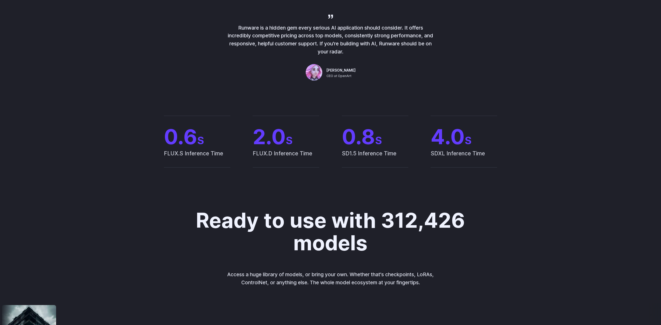
scroll to position [441, 0]
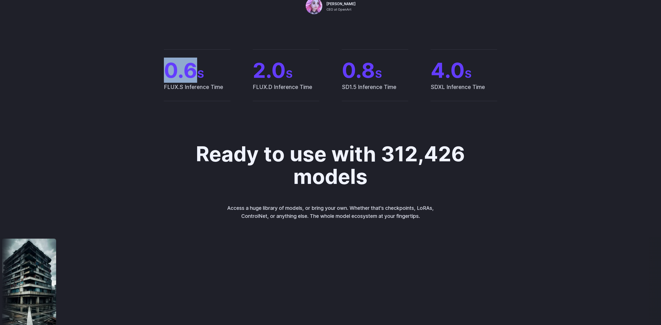
drag, startPoint x: 201, startPoint y: 62, endPoint x: 199, endPoint y: 62, distance: 3.0
click at [199, 62] on div "0.6 S FLUX.S Inference Time 2.0 S FLUX.D Inference Time 0.8 S SD1.5 Inference T…" at bounding box center [330, 75] width 361 height 52
click at [177, 78] on span "0.6 S" at bounding box center [197, 70] width 66 height 21
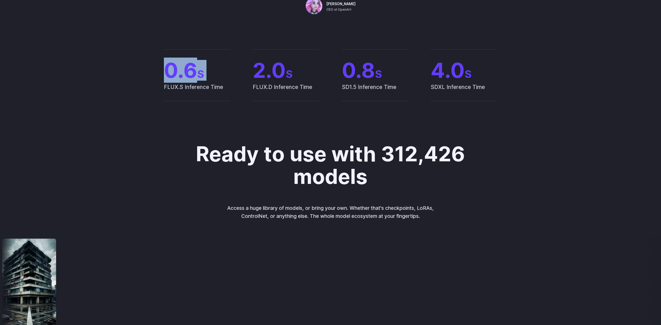
click at [176, 75] on span "0.6 S" at bounding box center [197, 70] width 66 height 21
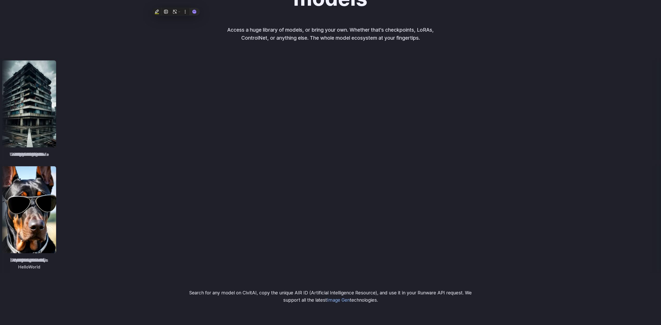
scroll to position [571, 0]
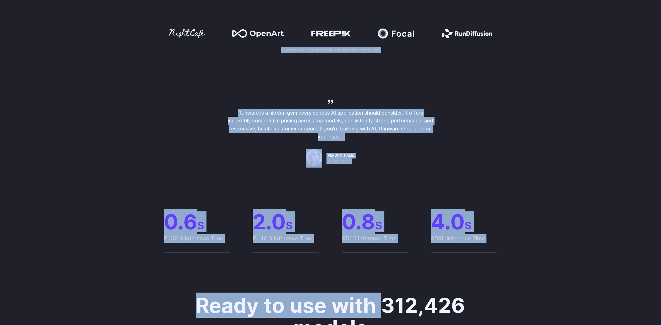
drag, startPoint x: 383, startPoint y: 24, endPoint x: 439, endPoint y: 26, distance: 55.9
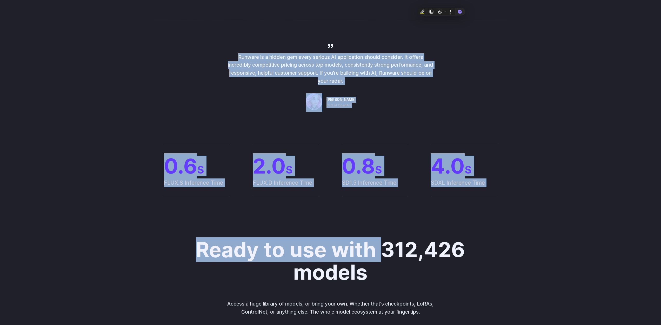
scroll to position [383, 0]
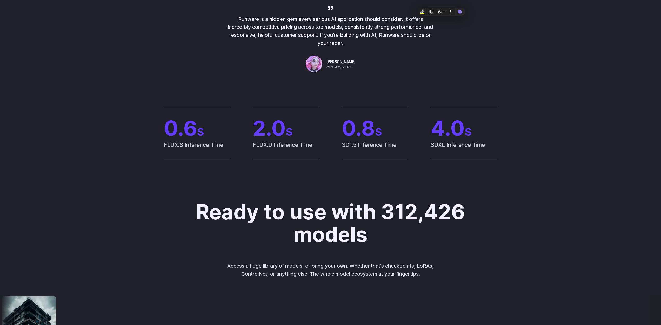
click at [390, 216] on h2 "Ready to use with 312,426 models" at bounding box center [330, 223] width 279 height 45
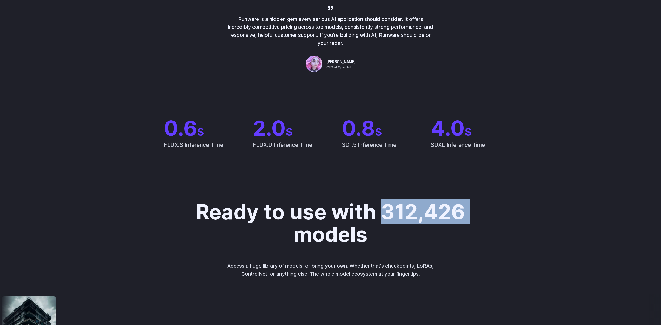
click at [390, 216] on h2 "Ready to use with 312,426 models" at bounding box center [330, 223] width 279 height 45
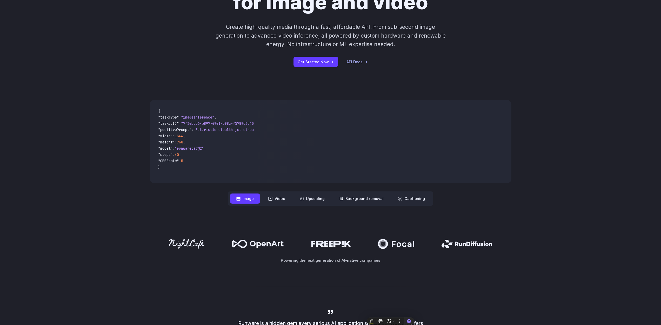
scroll to position [52, 0]
